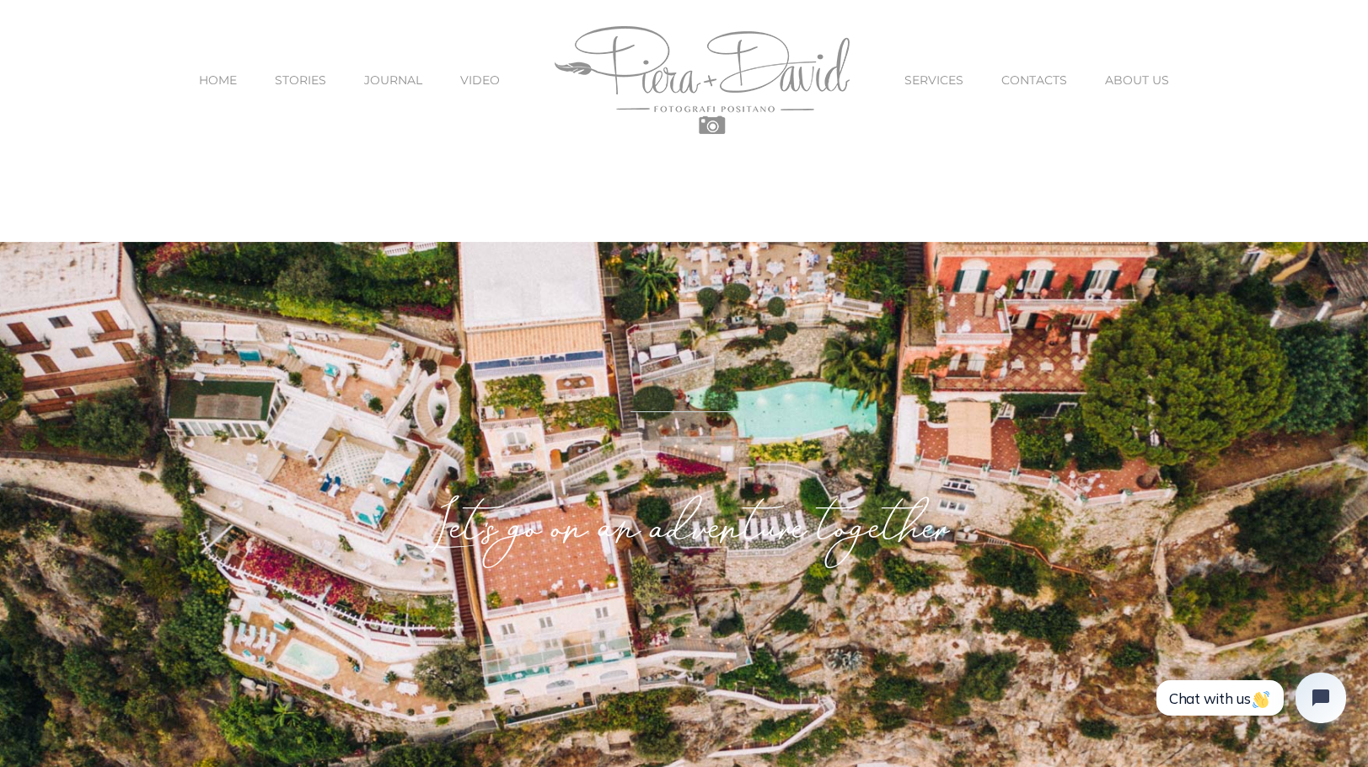
click at [926, 75] on span "SERVICES" at bounding box center [933, 80] width 59 height 12
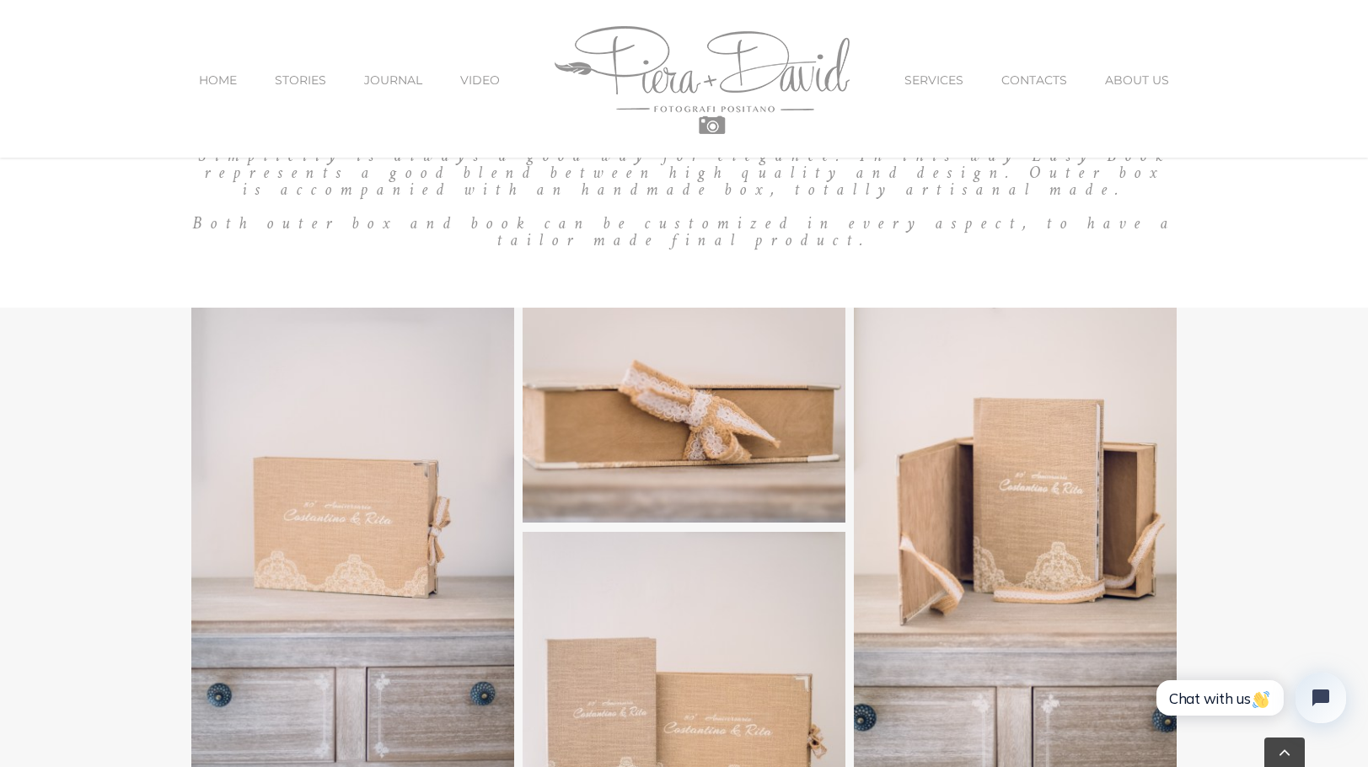
scroll to position [4673, 0]
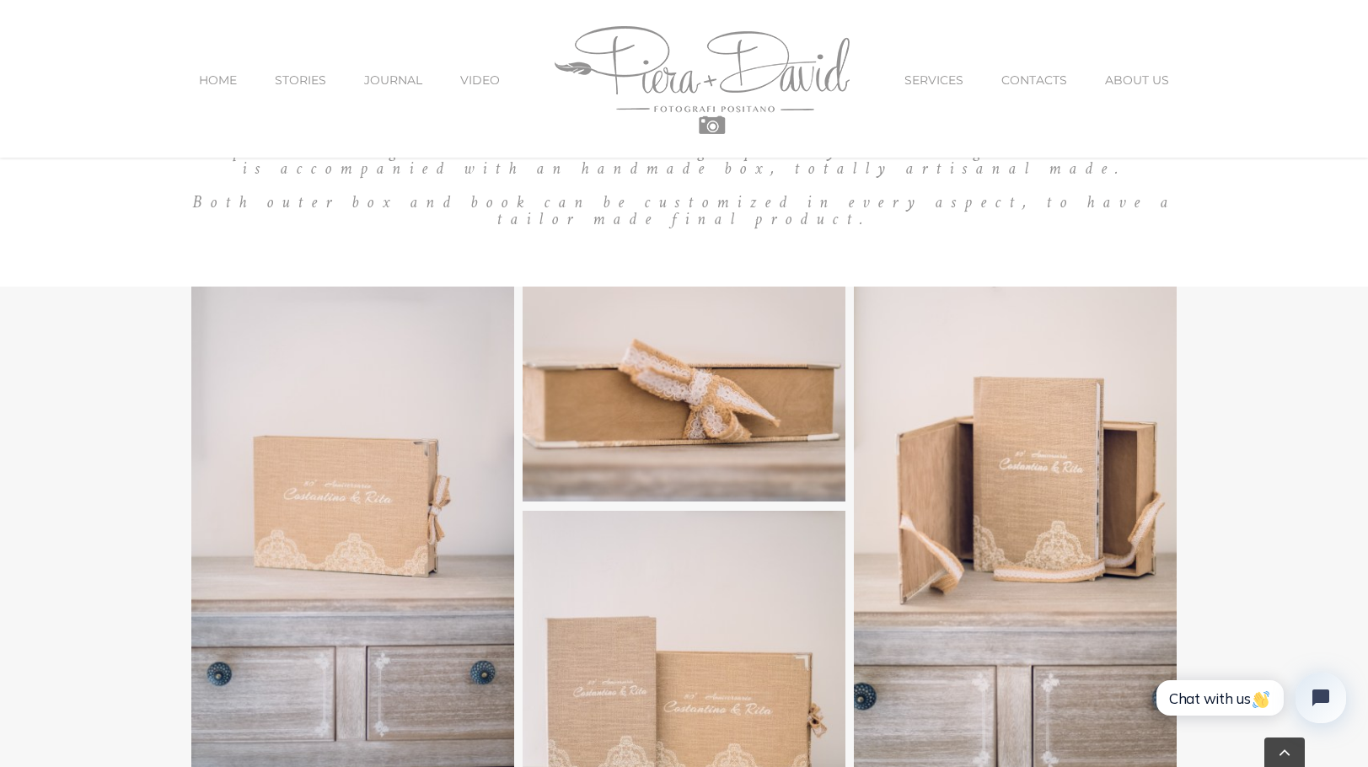
click at [494, 74] on span "VIDEO" at bounding box center [480, 80] width 40 height 12
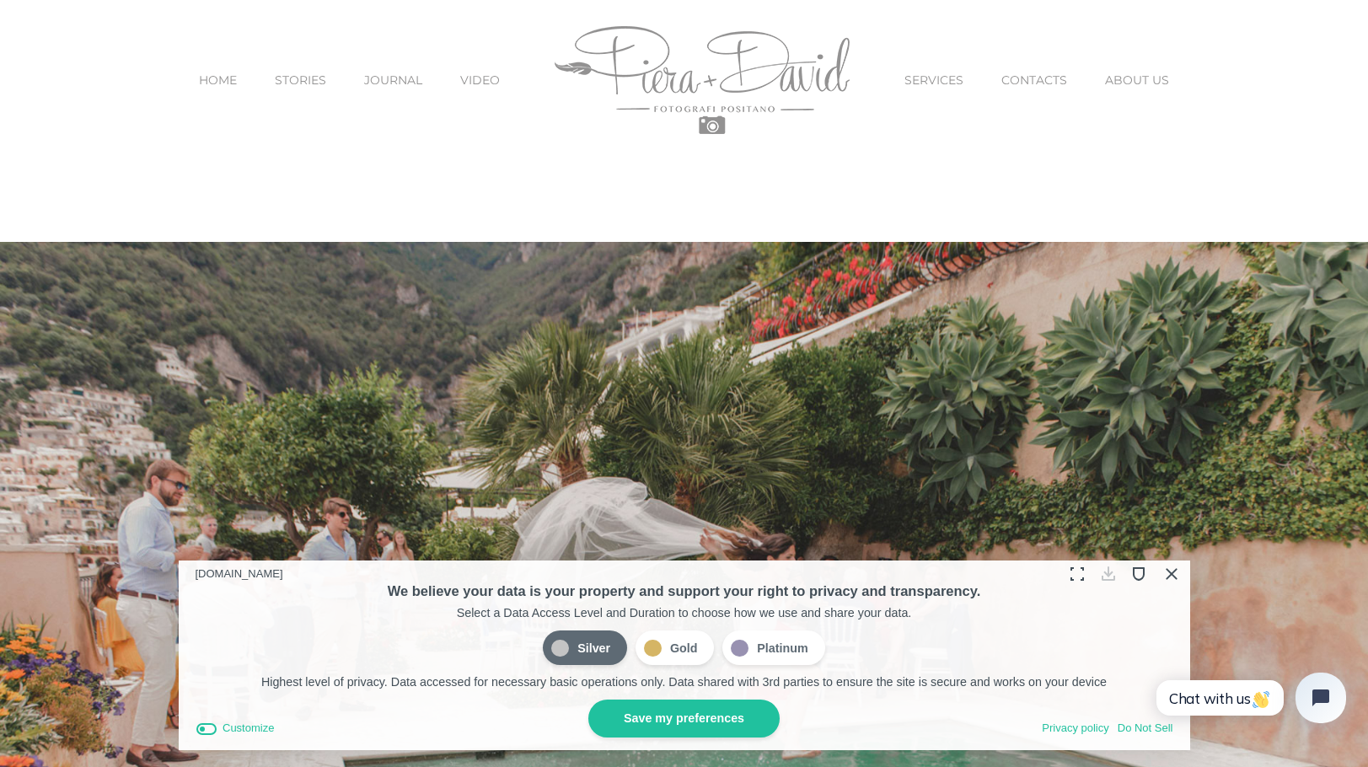
click at [1171, 576] on button "Close Cookie Compliance" at bounding box center [1170, 574] width 26 height 26
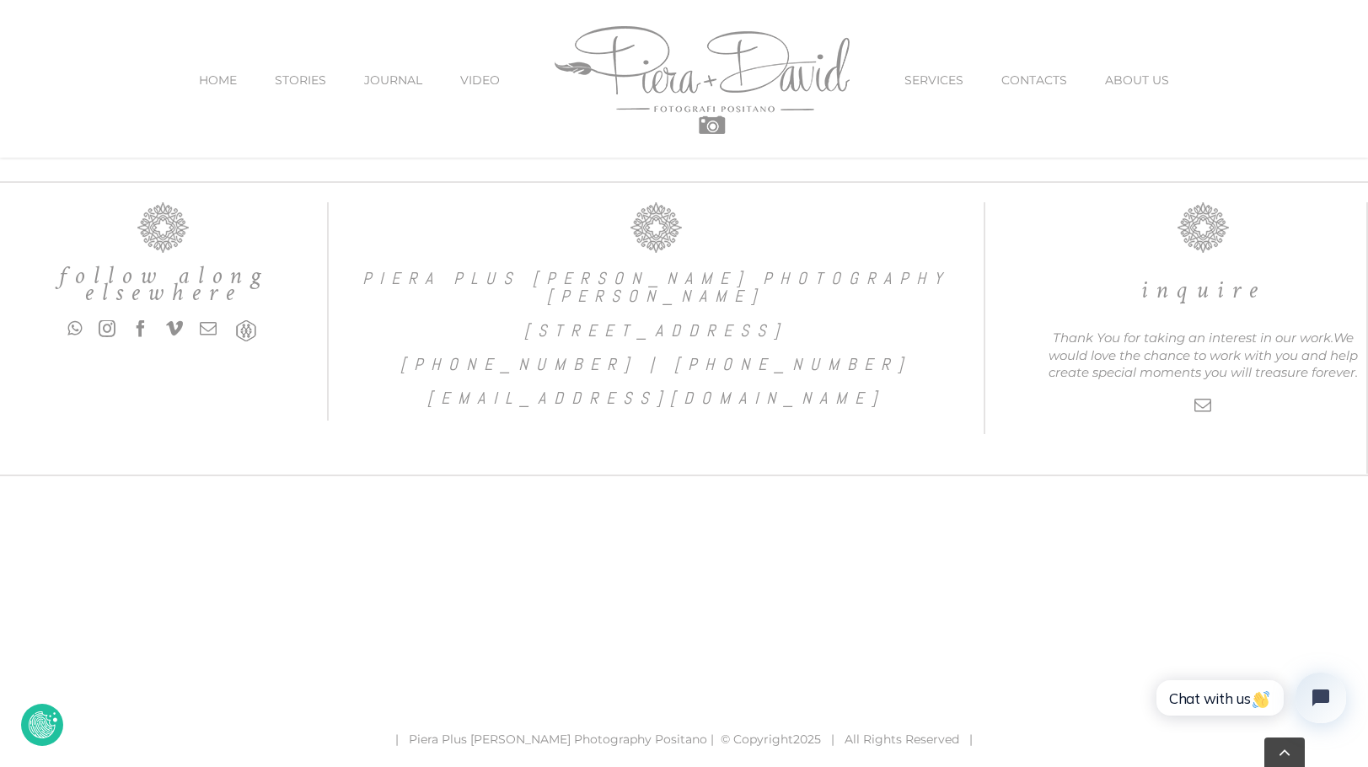
scroll to position [10468, 0]
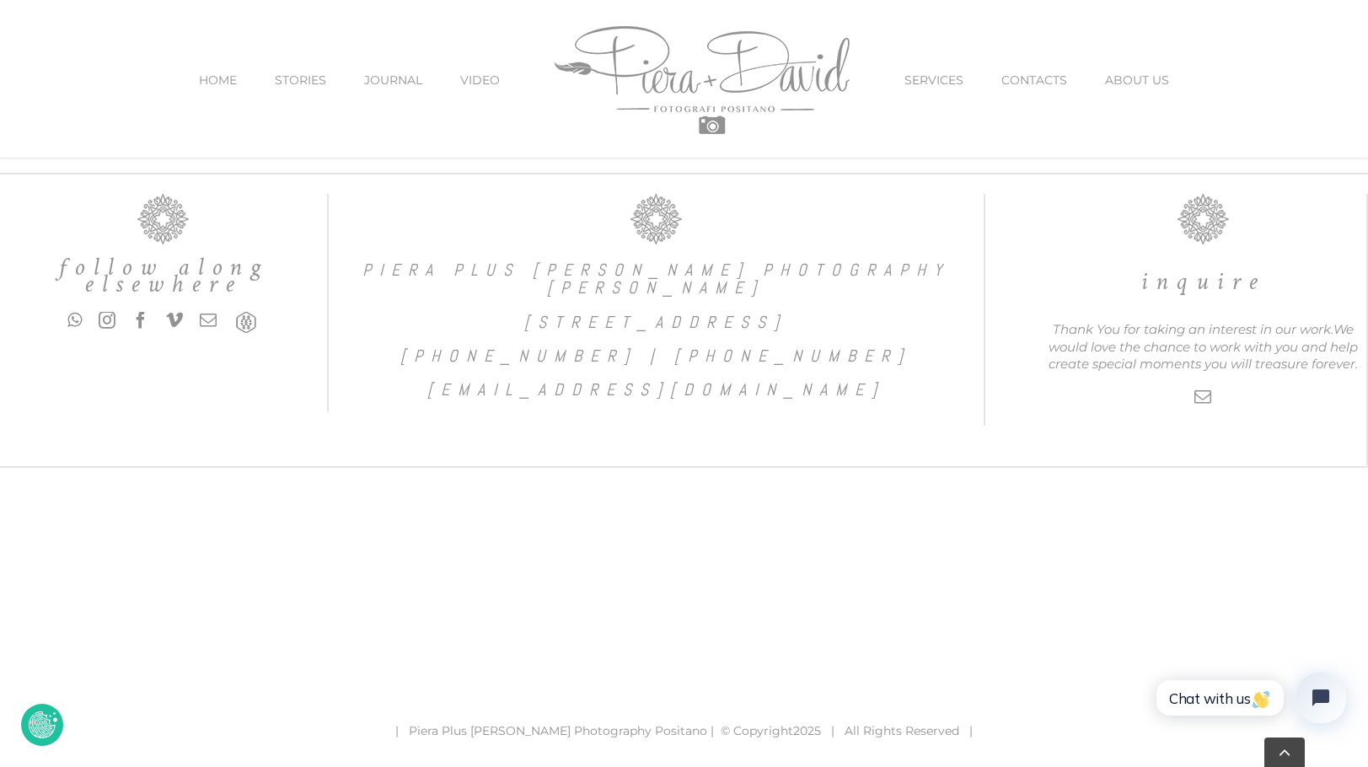
click at [1125, 71] on link "ABOUT US" at bounding box center [1137, 80] width 64 height 71
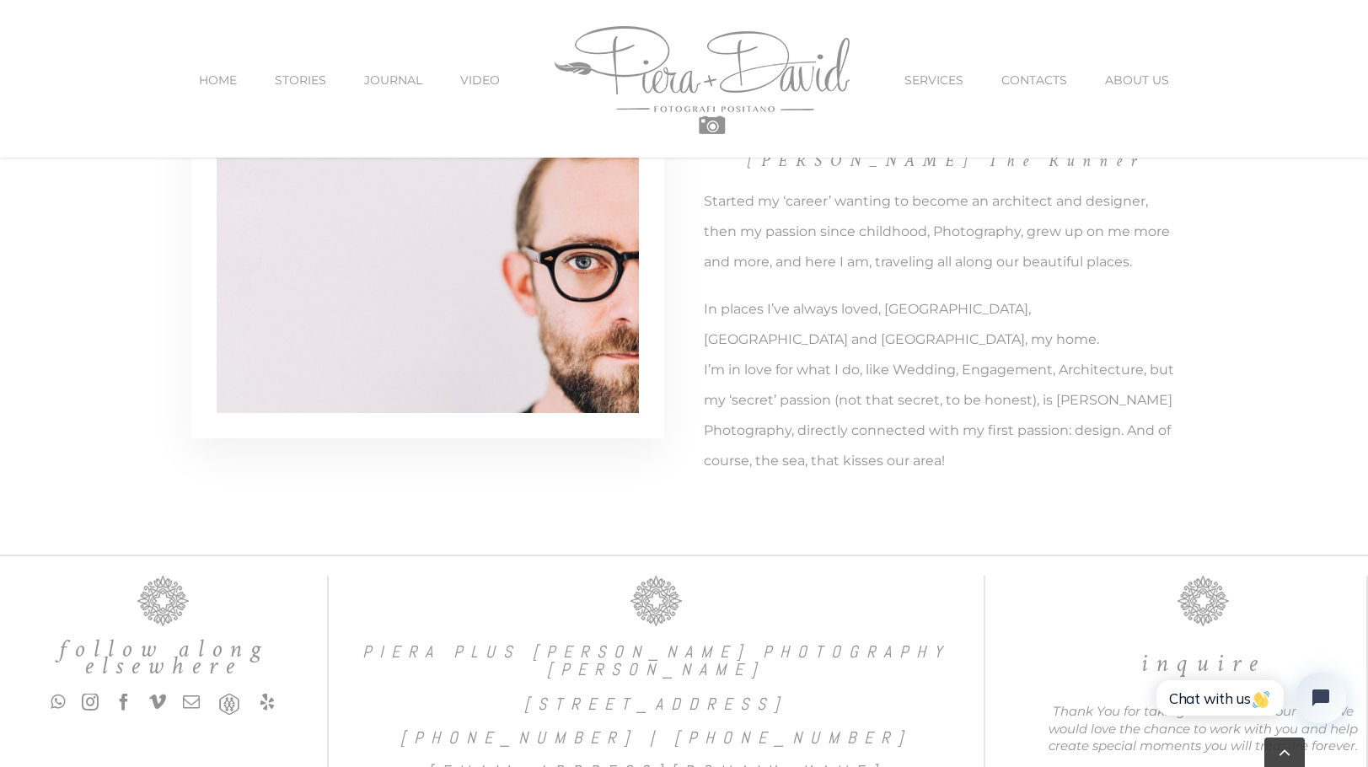
scroll to position [3436, 0]
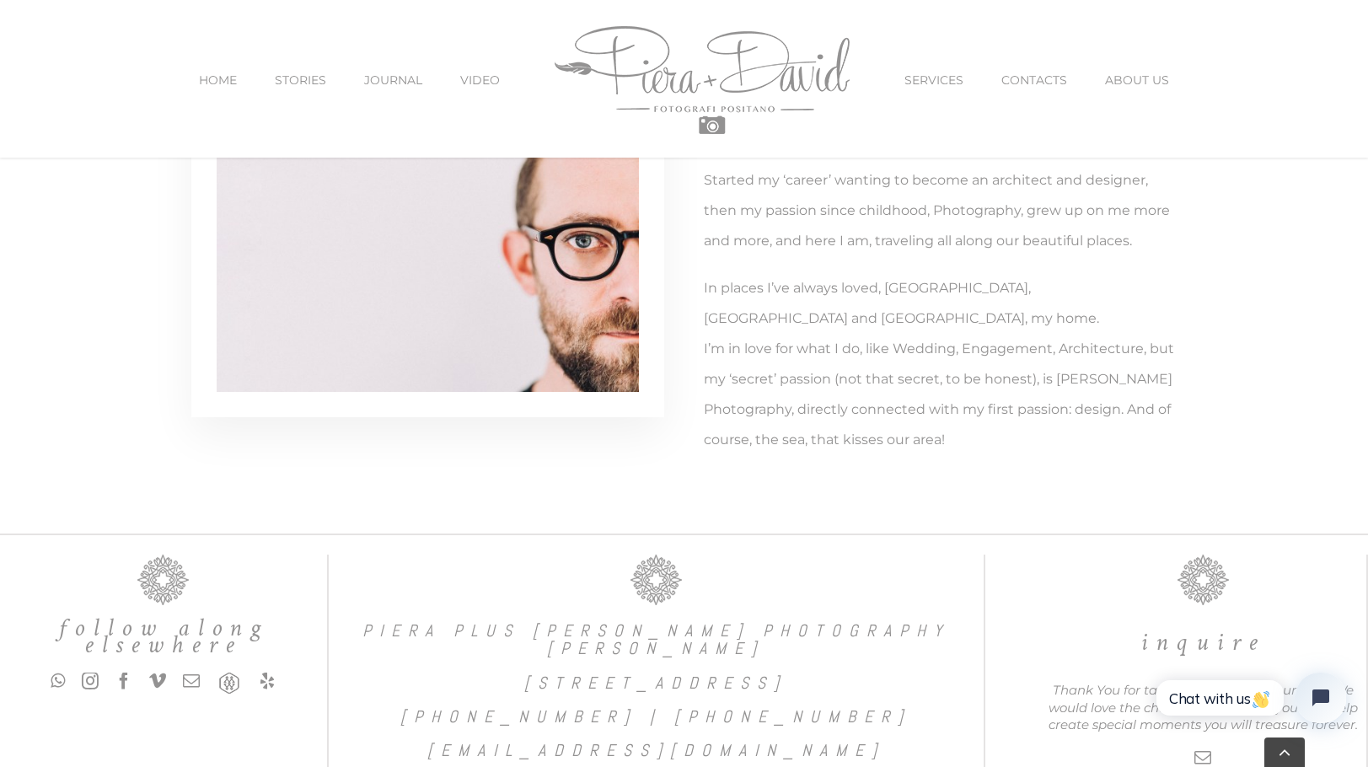
click at [392, 78] on span "JOURNAL" at bounding box center [393, 80] width 58 height 12
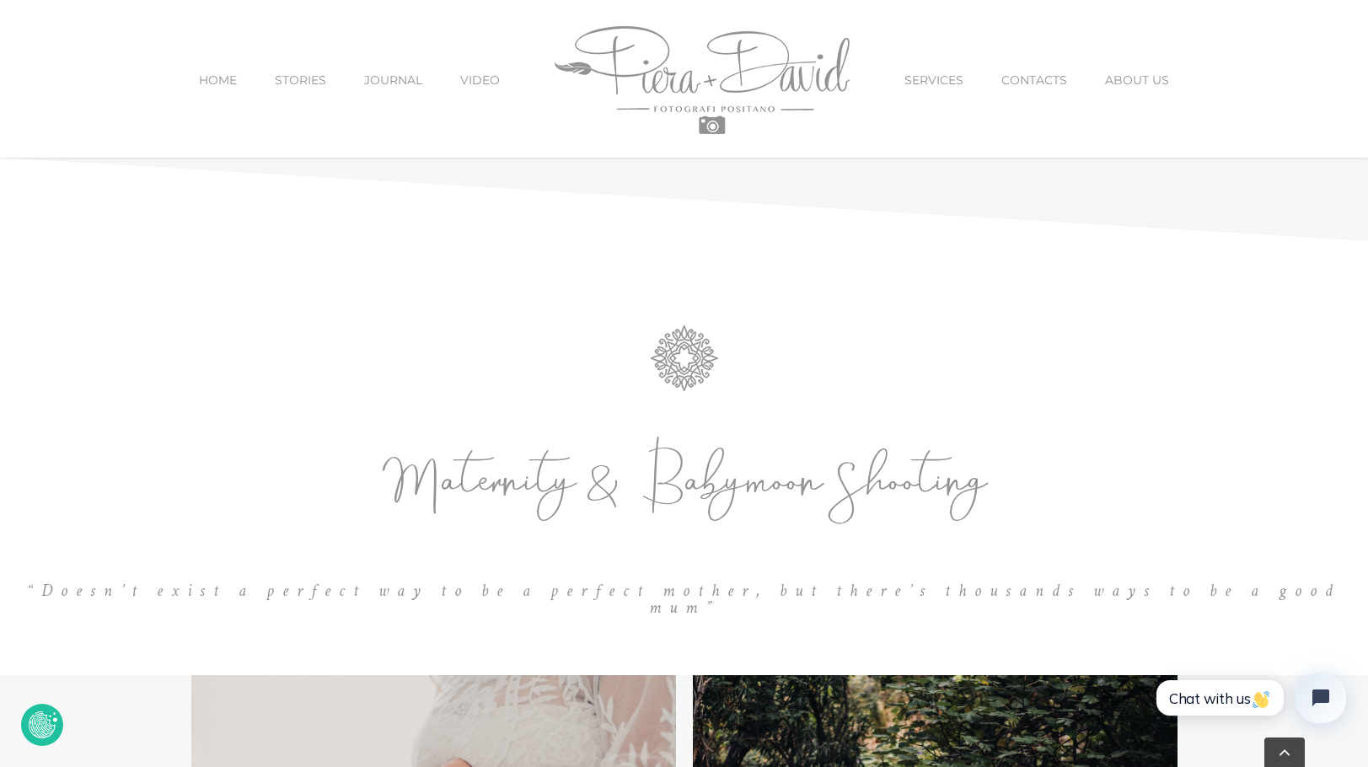
scroll to position [2168, 0]
click at [489, 78] on span "VIDEO" at bounding box center [480, 80] width 40 height 12
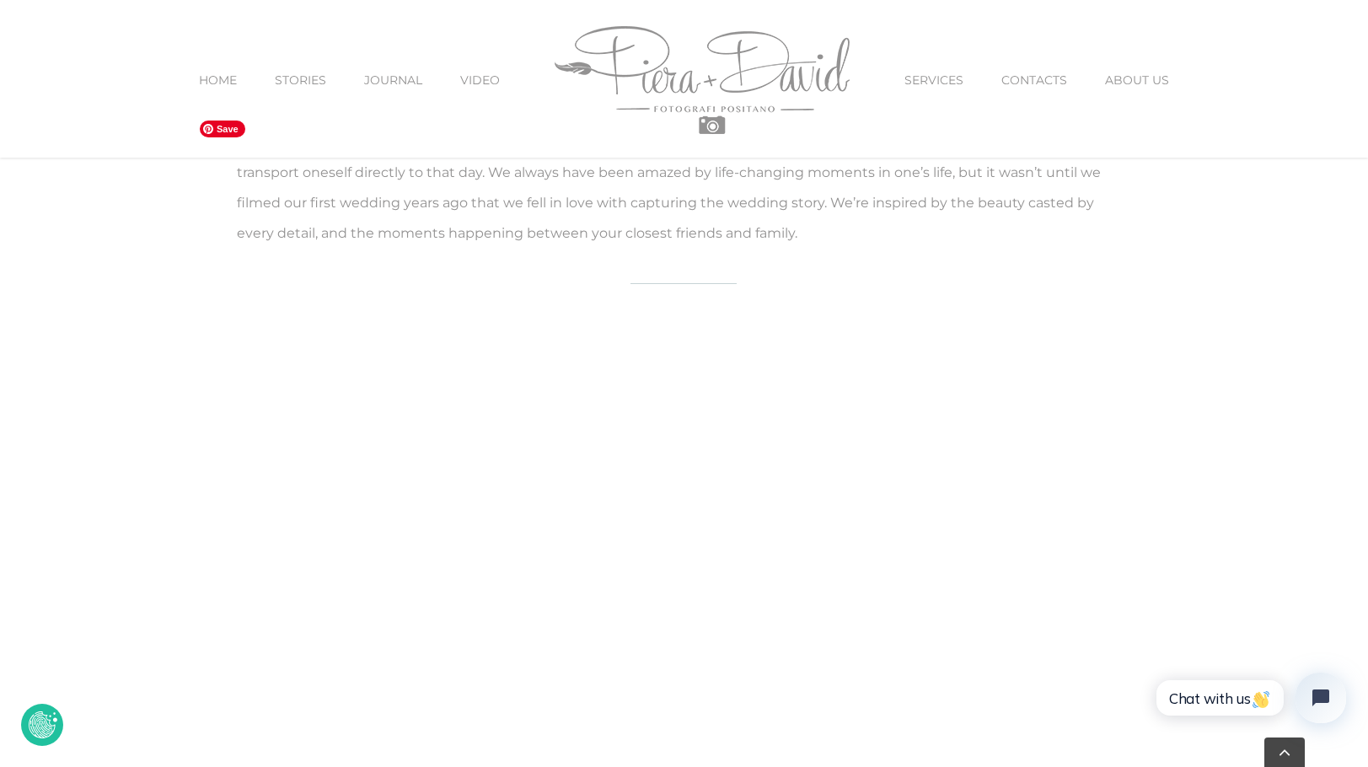
scroll to position [1479, 0]
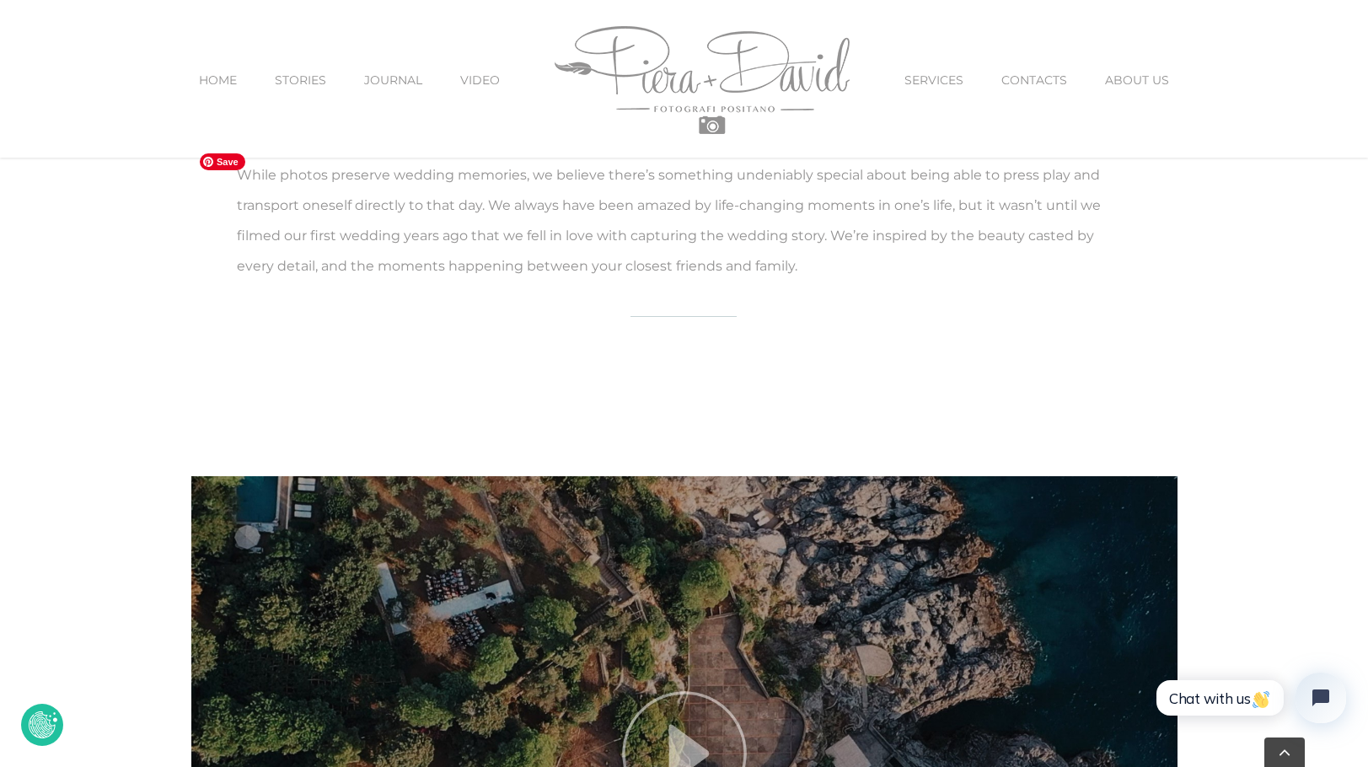
click at [666, 476] on img at bounding box center [684, 753] width 986 height 555
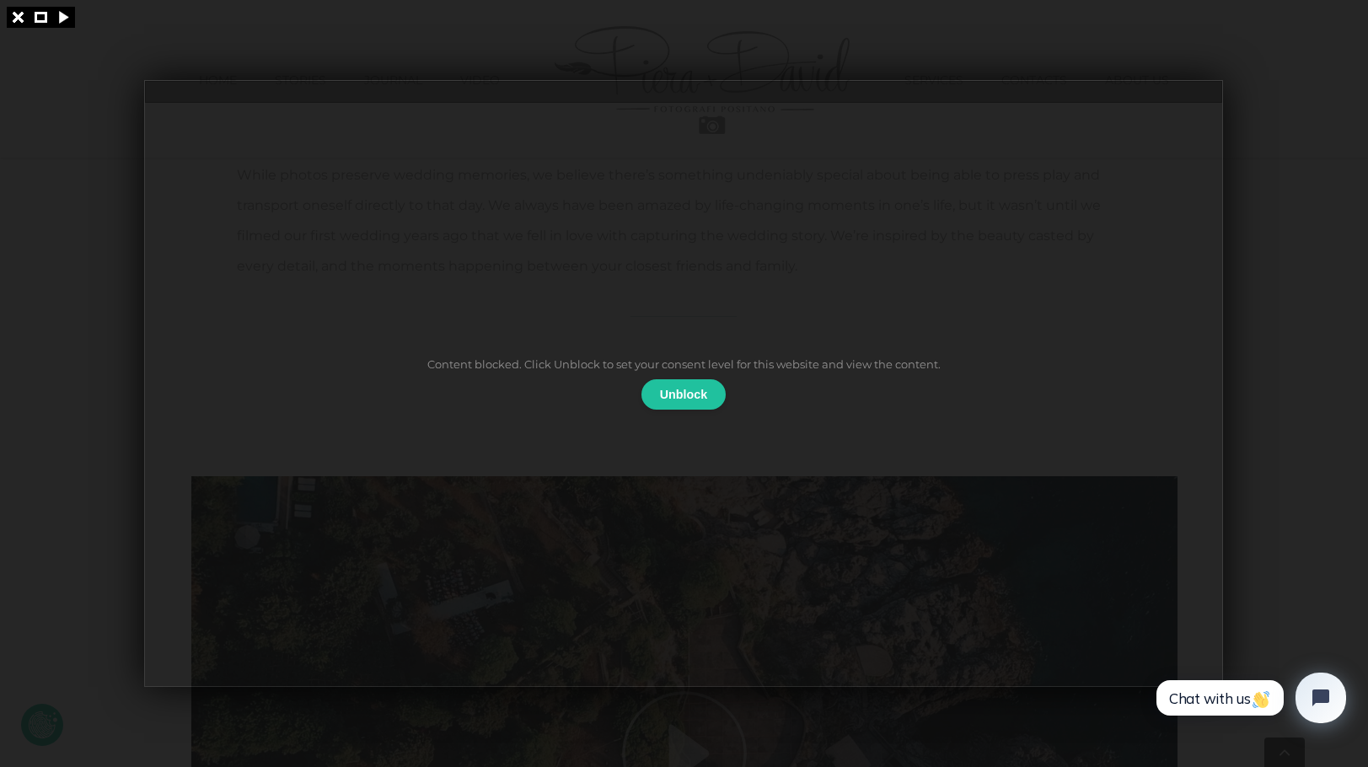
click at [1173, 128] on div "Content blocked. Click Unblock to set your consent level for this website and v…" at bounding box center [683, 383] width 1079 height 607
